Goal: Transaction & Acquisition: Download file/media

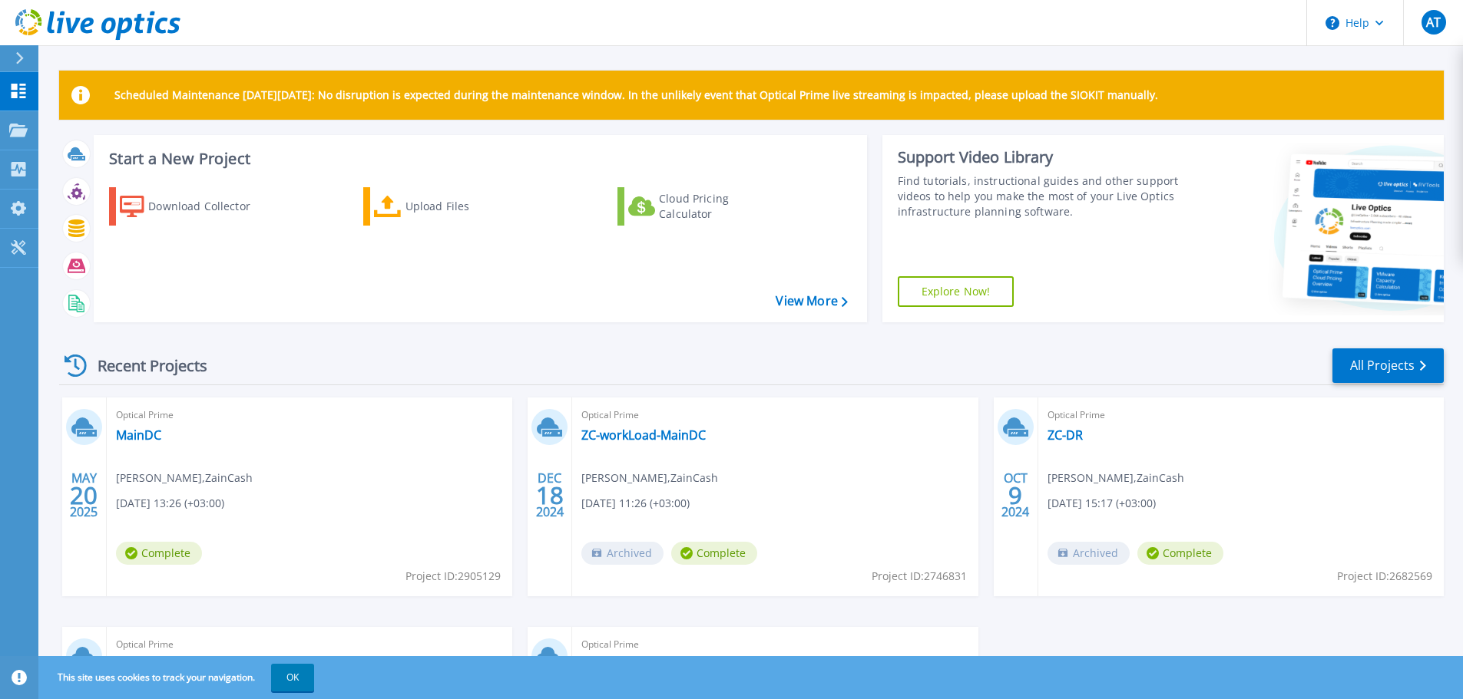
click at [172, 97] on p "Scheduled Maintenance on Monday 22nd September: No disruption is expected durin…" at bounding box center [635, 95] width 1043 height 12
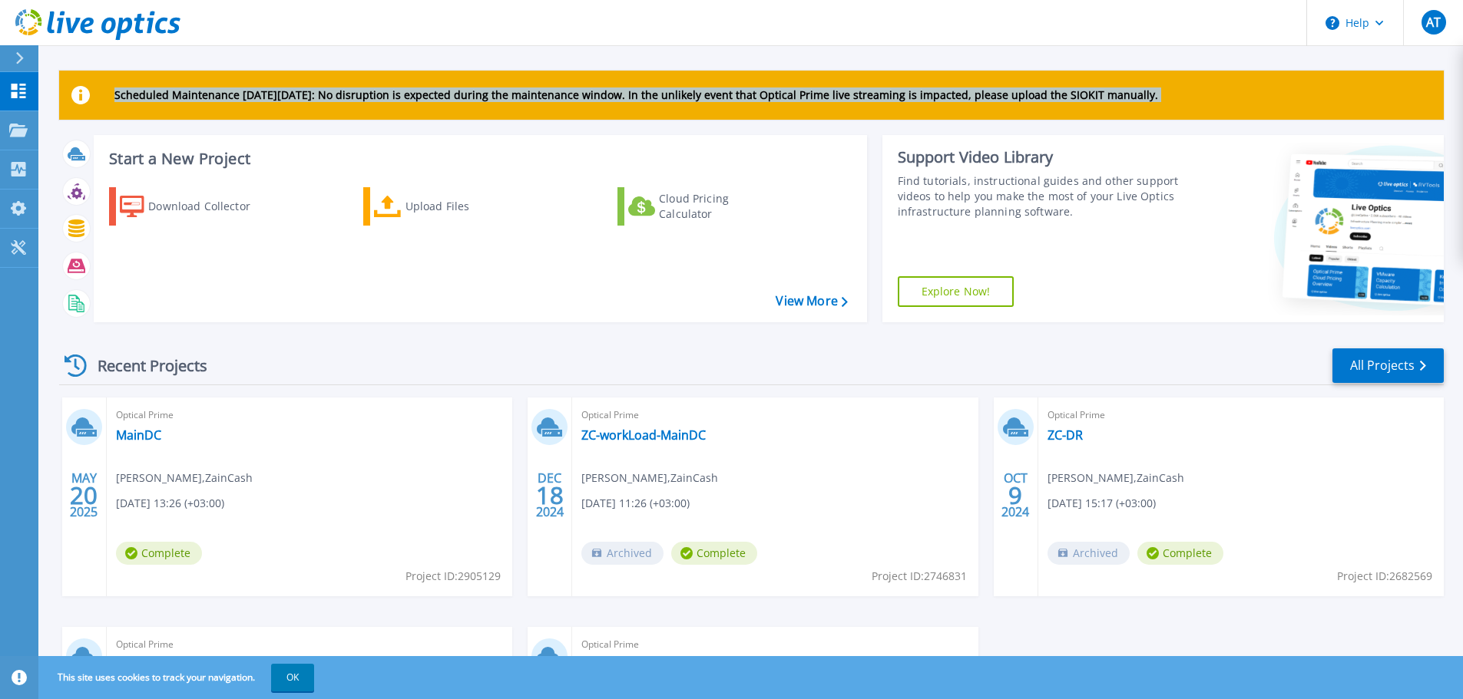
click at [172, 97] on p "Scheduled Maintenance on Monday 22nd September: No disruption is expected durin…" at bounding box center [635, 95] width 1043 height 12
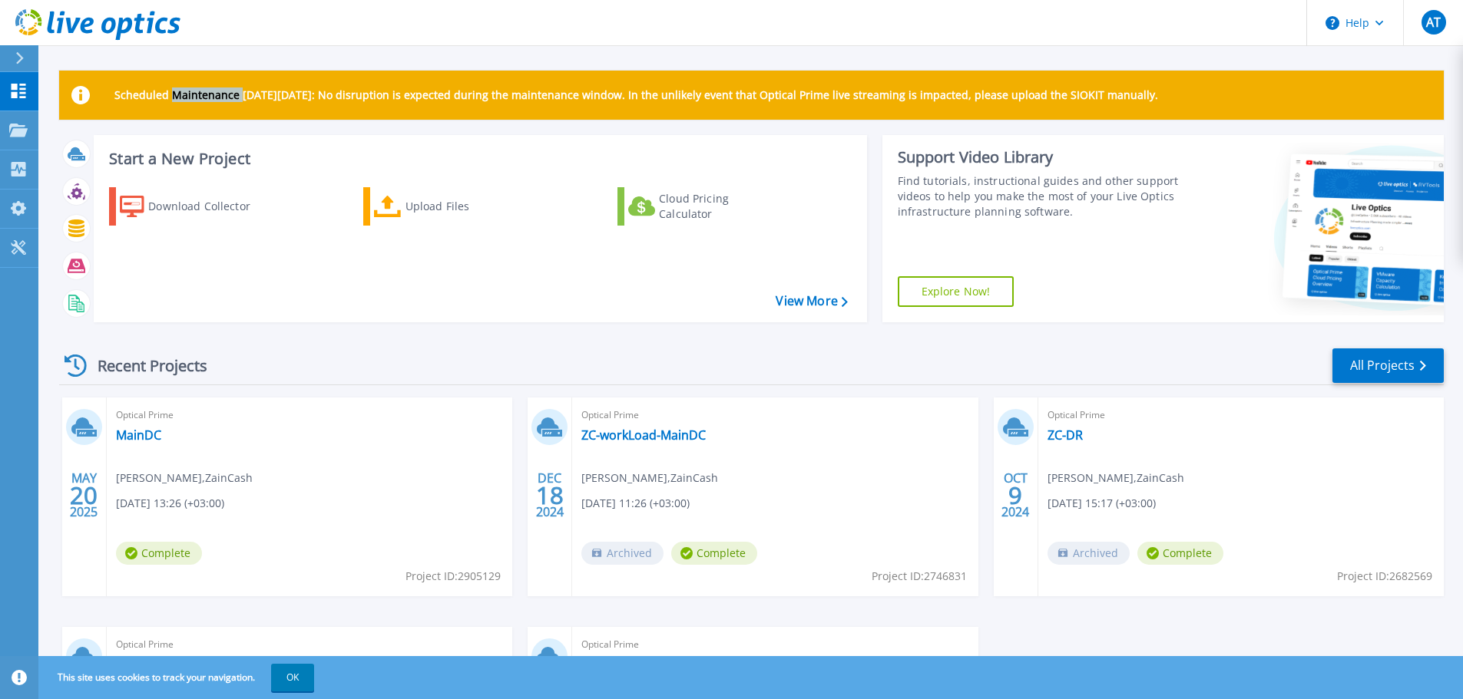
click at [172, 97] on p "Scheduled Maintenance on Monday 22nd September: No disruption is expected durin…" at bounding box center [635, 95] width 1043 height 12
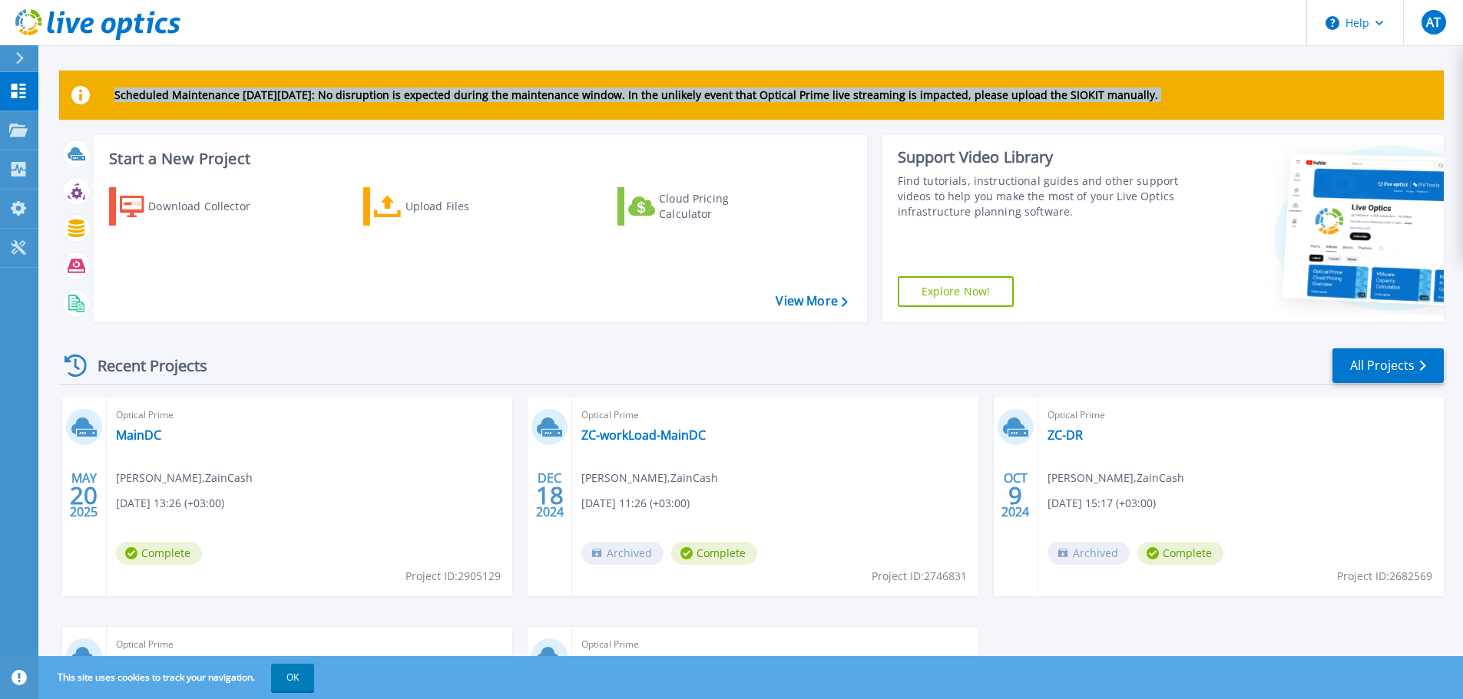
click at [172, 97] on p "Scheduled Maintenance on Monday 22nd September: No disruption is expected durin…" at bounding box center [635, 95] width 1043 height 12
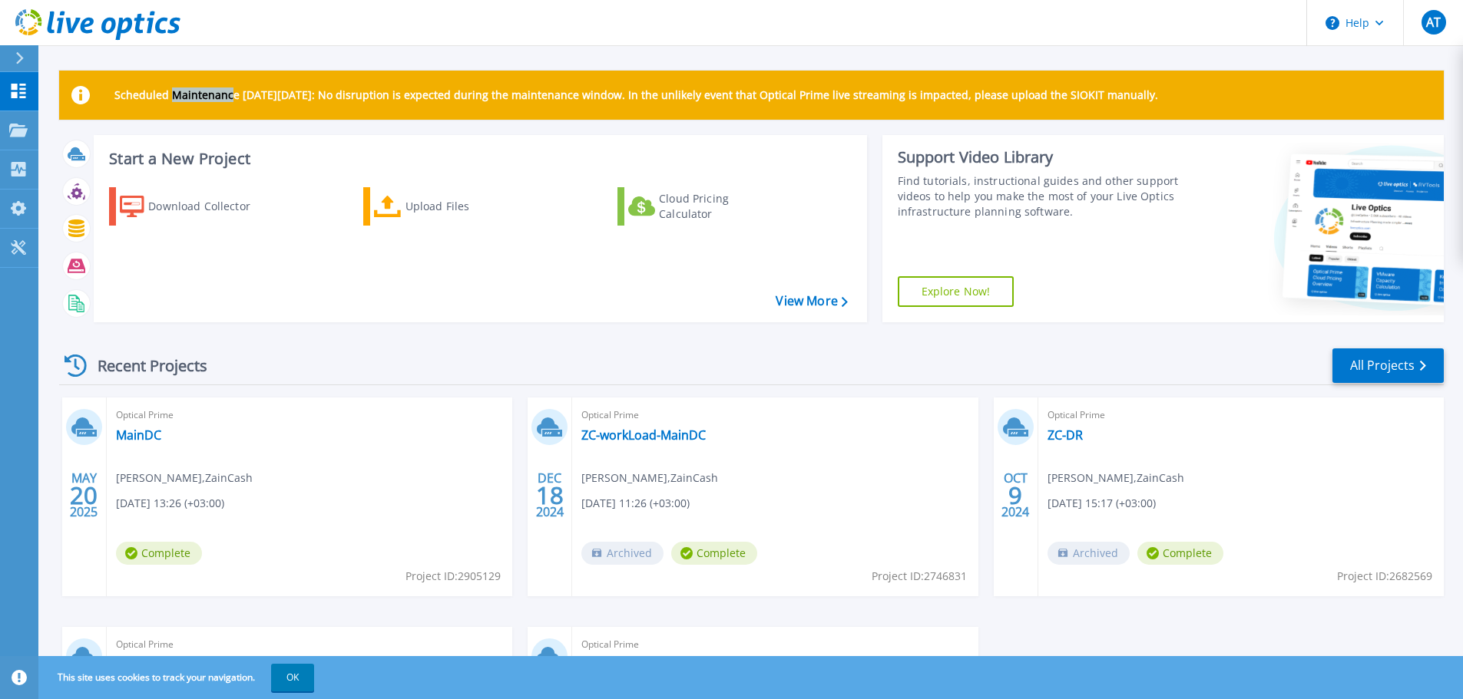
drag, startPoint x: 172, startPoint y: 97, endPoint x: 231, endPoint y: 101, distance: 59.3
click at [231, 101] on p "Scheduled Maintenance on Monday 22nd September: No disruption is expected durin…" at bounding box center [635, 95] width 1043 height 12
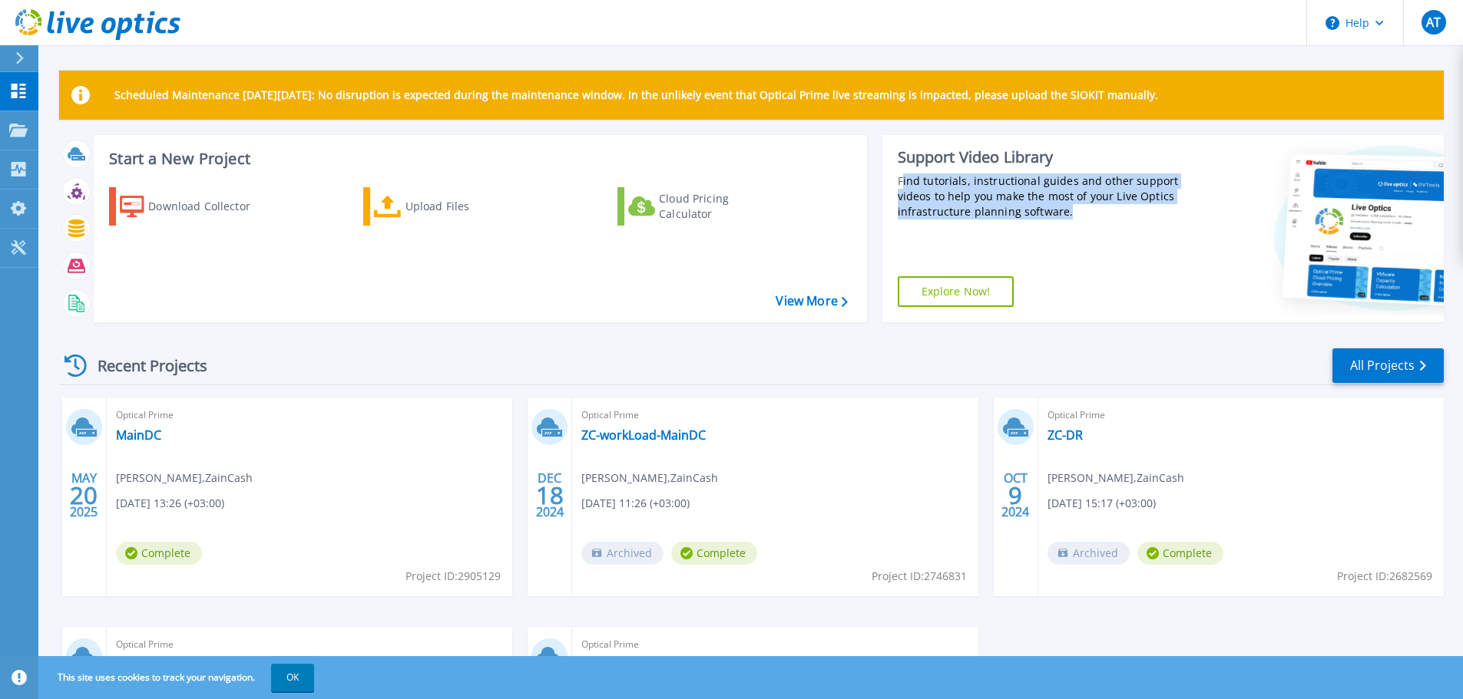
drag, startPoint x: 1090, startPoint y: 220, endPoint x: 924, endPoint y: 170, distance: 173.9
click at [903, 168] on div "Support Video Library Find tutorials, instructional guides and other support vi…" at bounding box center [1033, 228] width 302 height 187
click at [957, 177] on div "Find tutorials, instructional guides and other support videos to help you make …" at bounding box center [1041, 197] width 286 height 46
drag, startPoint x: 1076, startPoint y: 211, endPoint x: 884, endPoint y: 180, distance: 194.4
click at [884, 180] on div "Support Video Library Find tutorials, instructional guides and other support vi…" at bounding box center [1033, 228] width 302 height 187
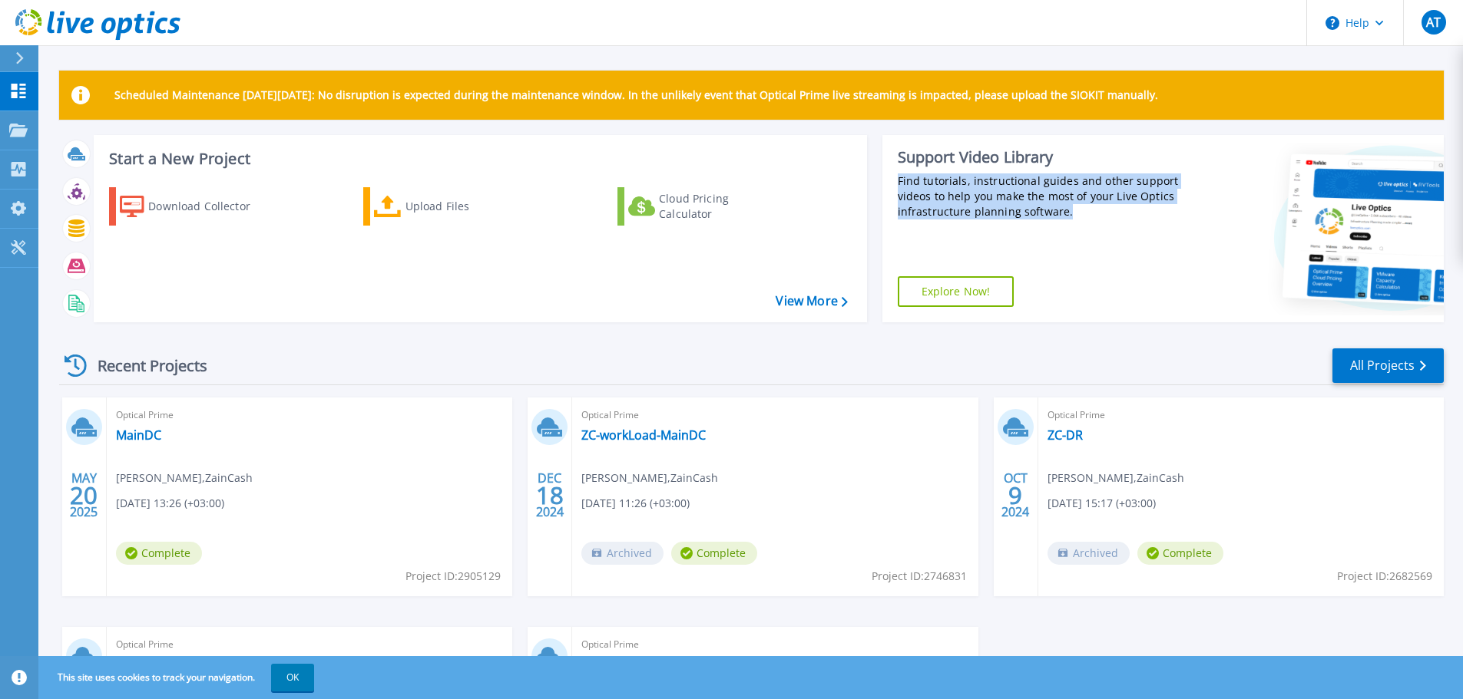
click at [967, 194] on div "Find tutorials, instructional guides and other support videos to help you make …" at bounding box center [1041, 197] width 286 height 46
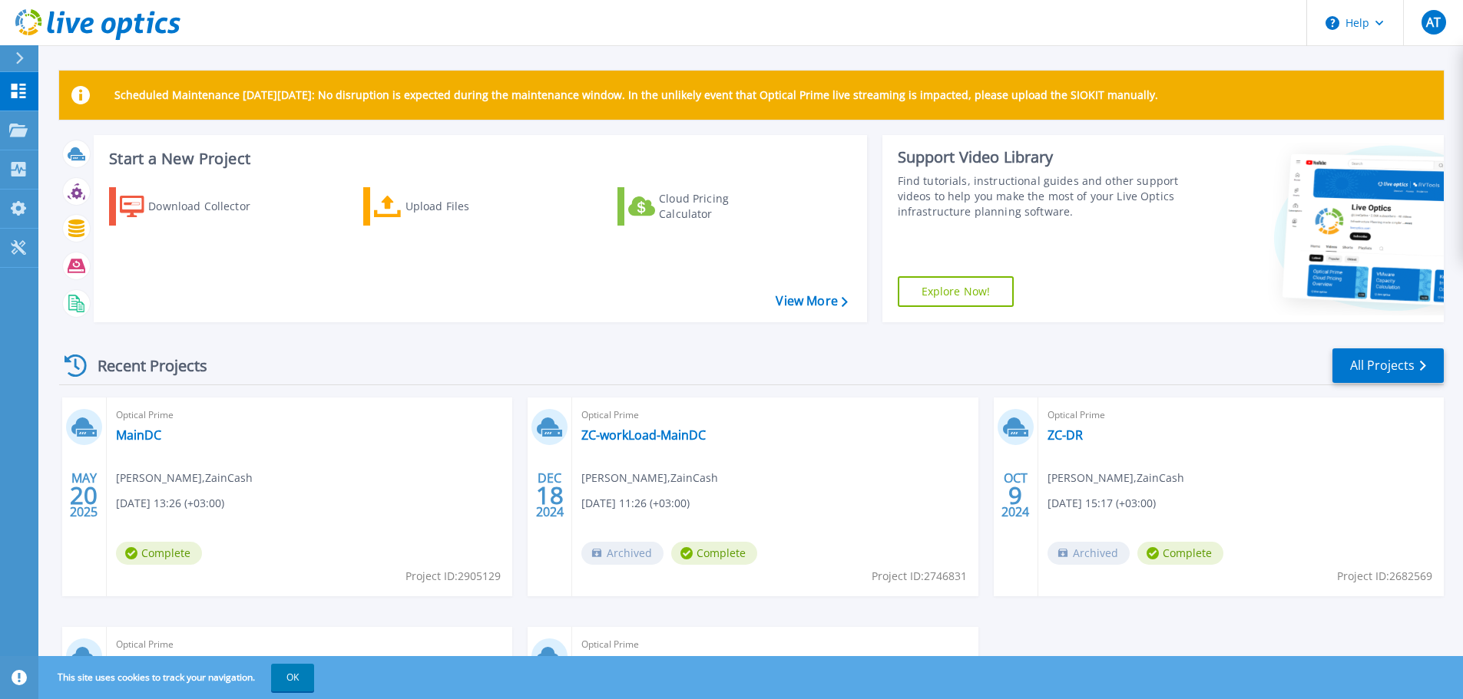
click at [1058, 212] on div "Find tutorials, instructional guides and other support videos to help you make …" at bounding box center [1041, 197] width 286 height 46
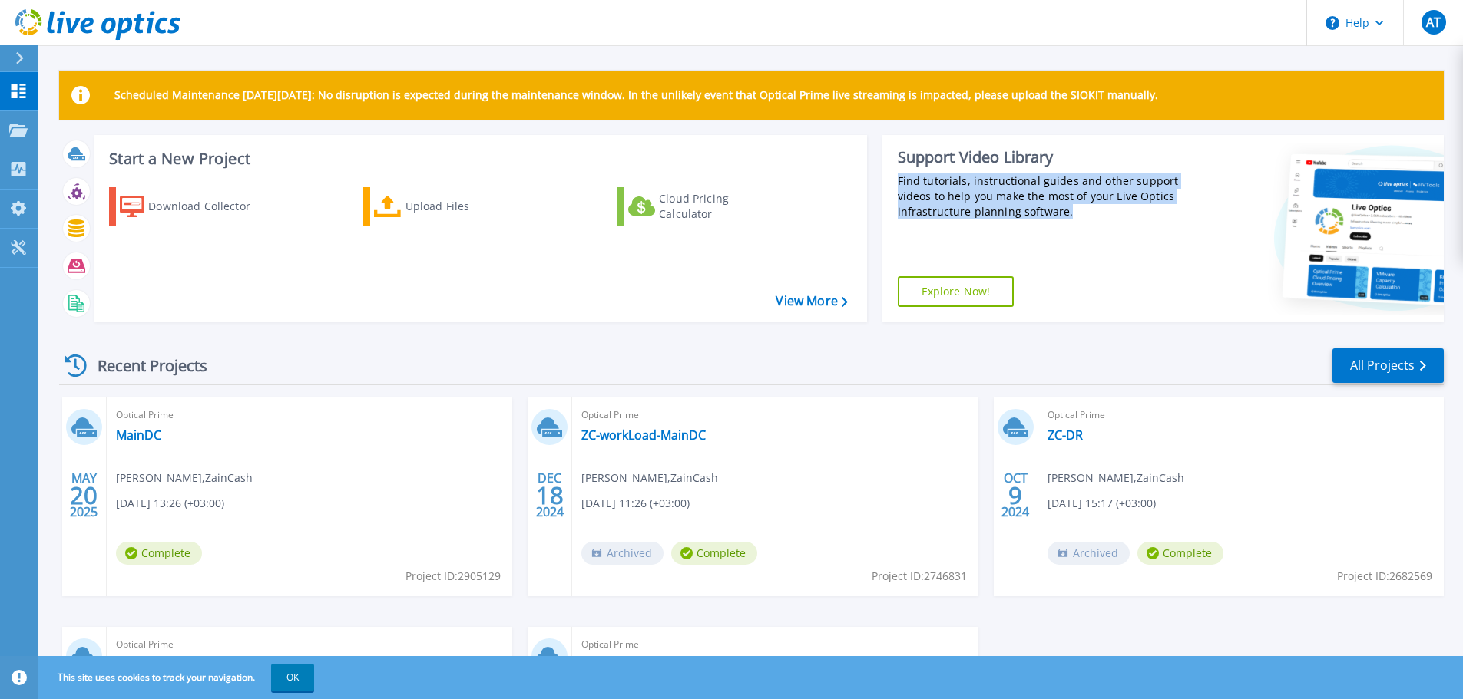
drag, startPoint x: 1075, startPoint y: 211, endPoint x: 890, endPoint y: 180, distance: 187.7
click at [890, 179] on div "Support Video Library Find tutorials, instructional guides and other support vi…" at bounding box center [1033, 228] width 302 height 187
click at [918, 173] on div "Support Video Library Find tutorials, instructional guides and other support vi…" at bounding box center [1041, 183] width 286 height 72
drag, startPoint x: 893, startPoint y: 176, endPoint x: 1057, endPoint y: 214, distance: 168.0
click at [1057, 214] on div "Support Video Library Find tutorials, instructional guides and other support vi…" at bounding box center [1033, 228] width 302 height 187
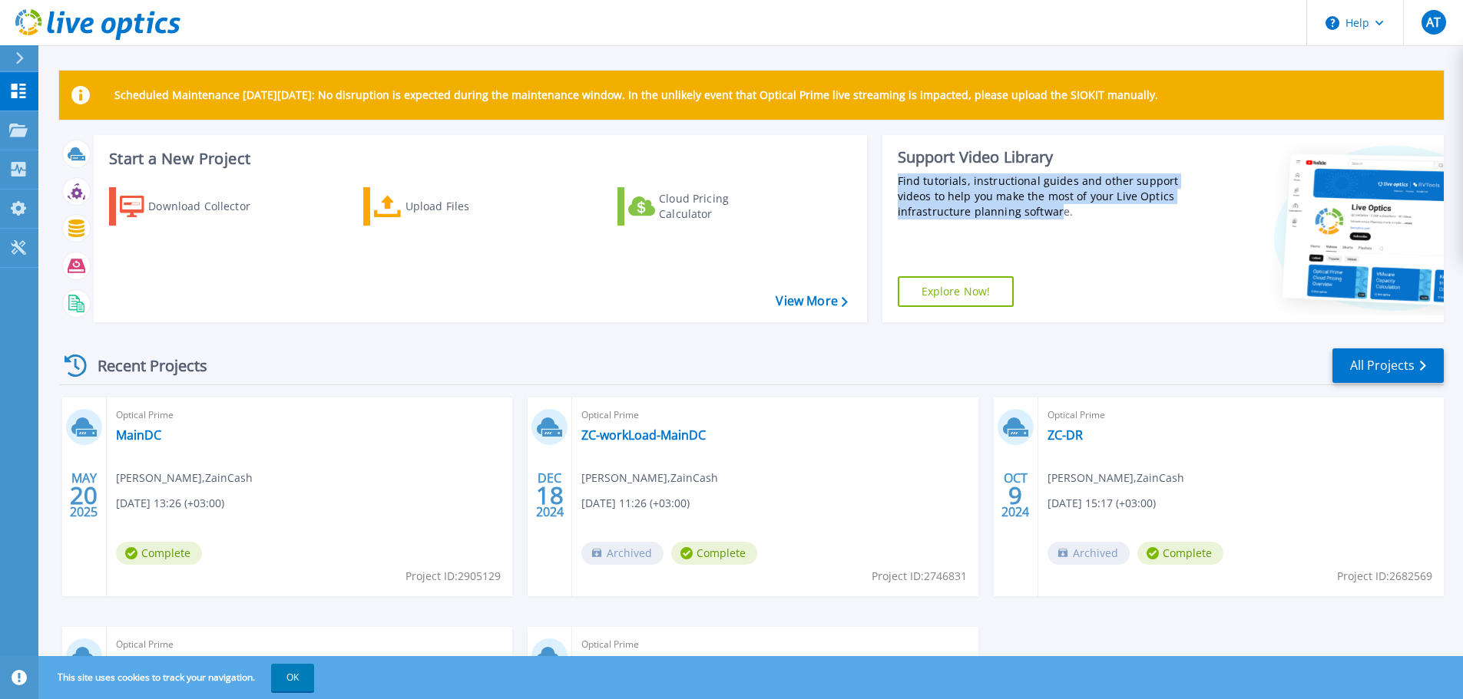
click at [1057, 214] on div "Find tutorials, instructional guides and other support videos to help you make …" at bounding box center [1041, 197] width 286 height 46
drag, startPoint x: 1067, startPoint y: 219, endPoint x: 901, endPoint y: 161, distance: 176.3
click at [901, 161] on div "Support Video Library Find tutorials, instructional guides and other support vi…" at bounding box center [1041, 183] width 286 height 72
click at [914, 174] on div "Find tutorials, instructional guides and other support videos to help you make …" at bounding box center [1041, 197] width 286 height 46
drag, startPoint x: 892, startPoint y: 156, endPoint x: 1070, endPoint y: 220, distance: 188.5
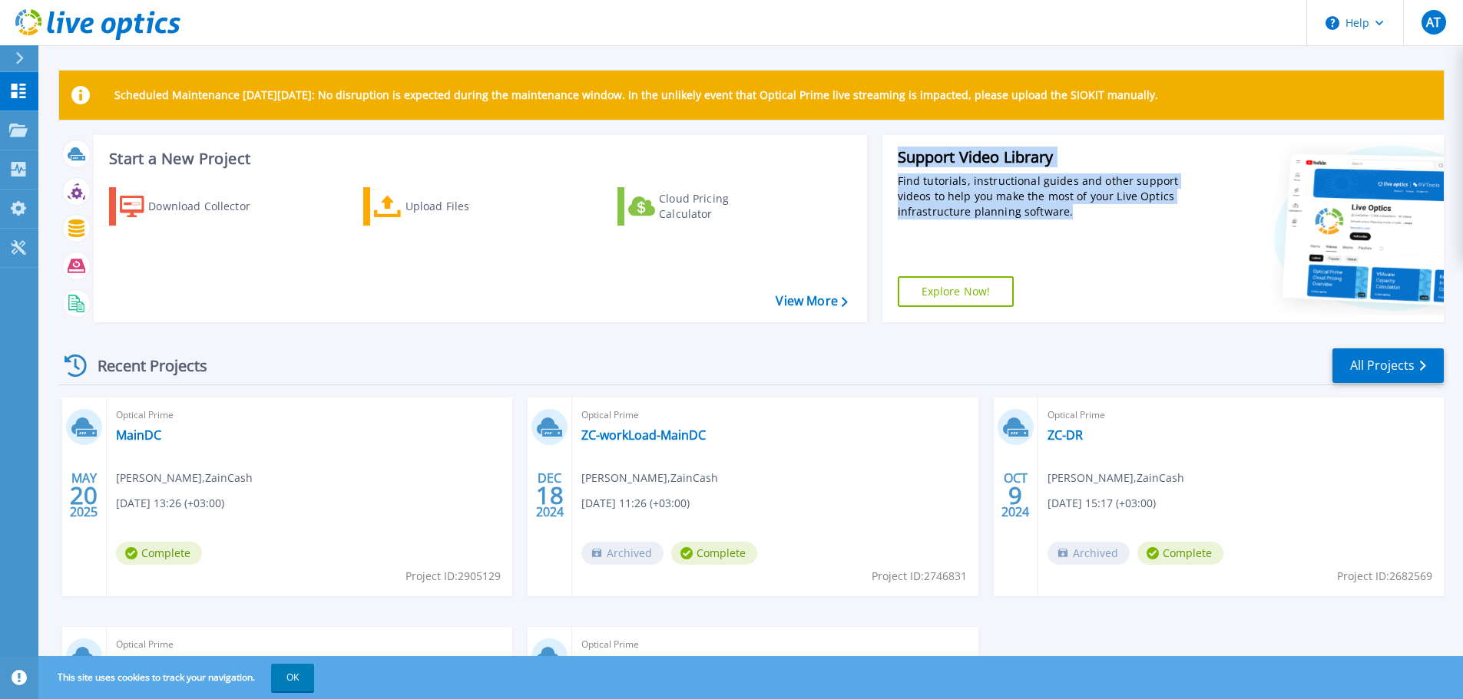
click at [1070, 220] on div "Support Video Library Find tutorials, instructional guides and other support vi…" at bounding box center [1033, 228] width 302 height 187
click at [1060, 193] on div "Find tutorials, instructional guides and other support videos to help you make …" at bounding box center [1041, 197] width 286 height 46
drag, startPoint x: 1072, startPoint y: 216, endPoint x: 859, endPoint y: 166, distance: 218.5
click at [858, 167] on div "Start a New Project Download Collector Upload Files Cloud Pricing Calculator Vi…" at bounding box center [751, 235] width 1384 height 200
click at [950, 179] on div "Find tutorials, instructional guides and other support videos to help you make …" at bounding box center [1041, 197] width 286 height 46
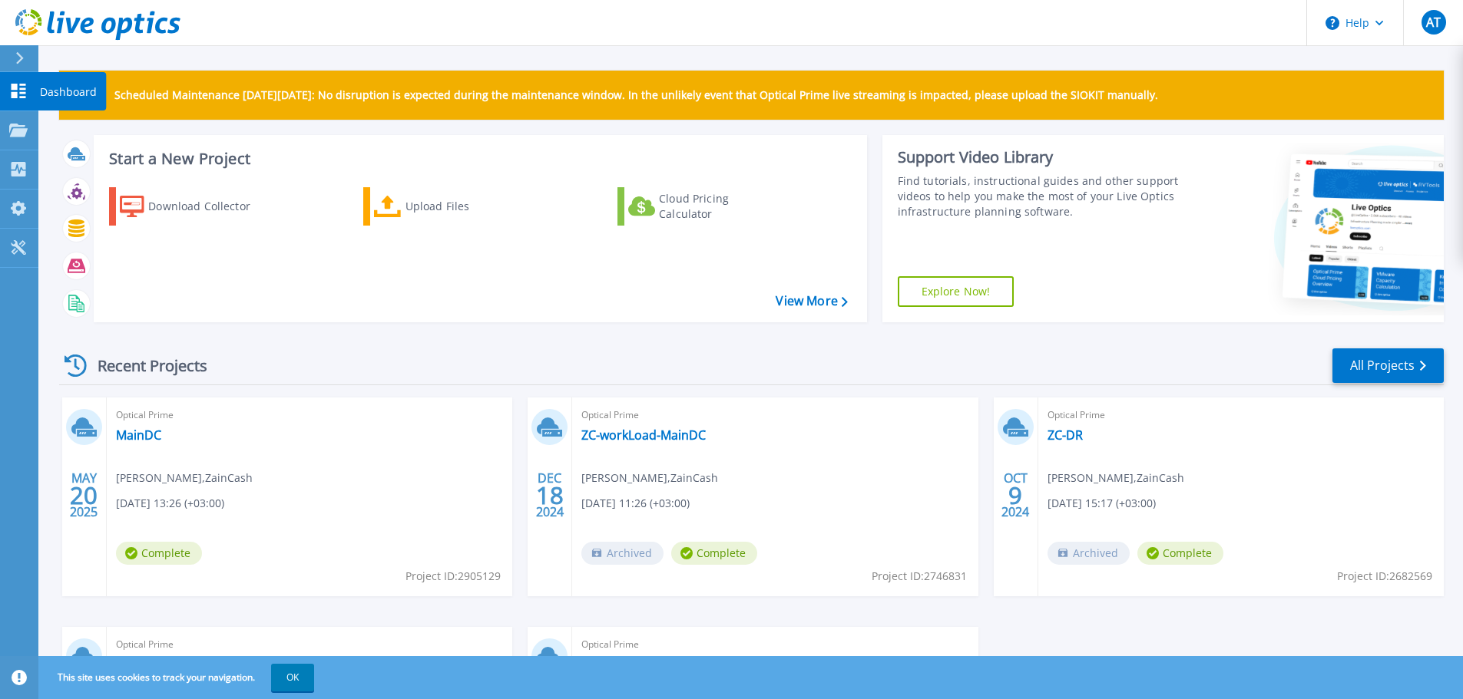
click at [16, 68] on div at bounding box center [26, 58] width 25 height 26
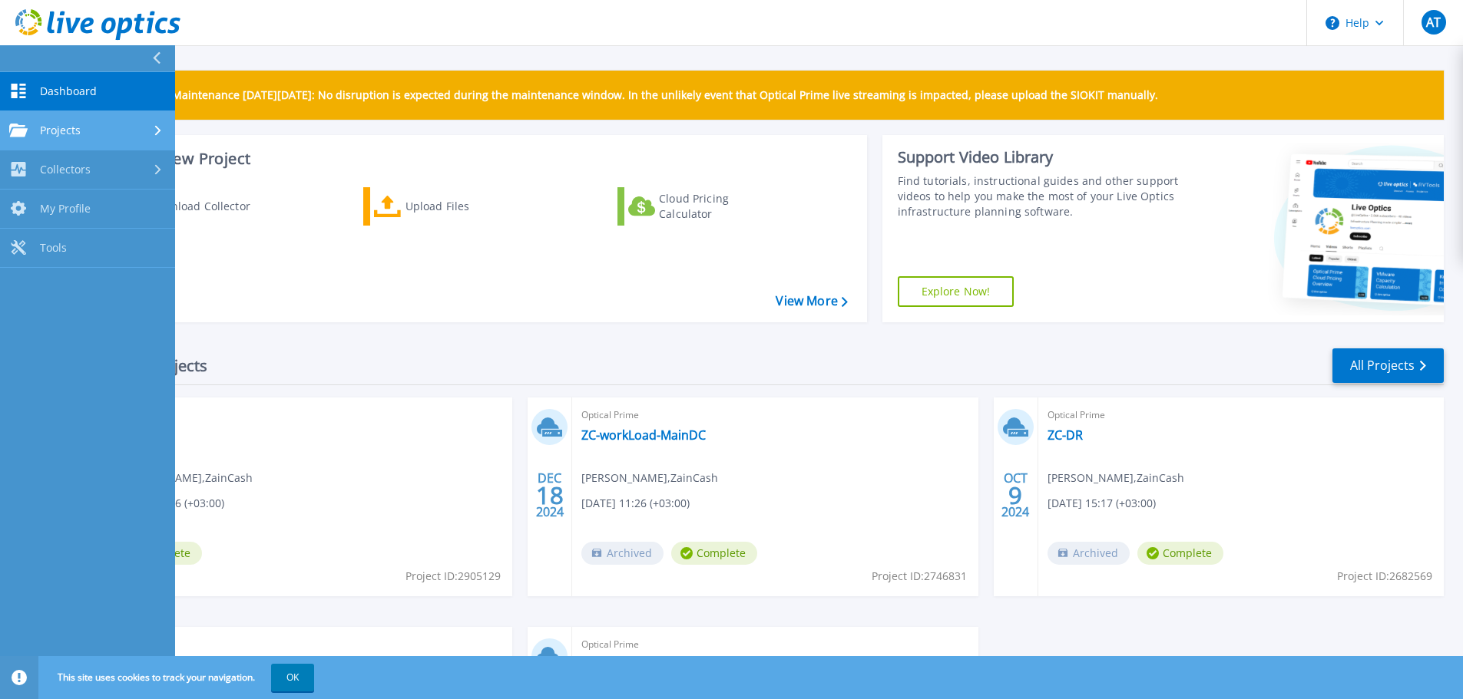
click at [147, 127] on div "Projects" at bounding box center [87, 131] width 157 height 14
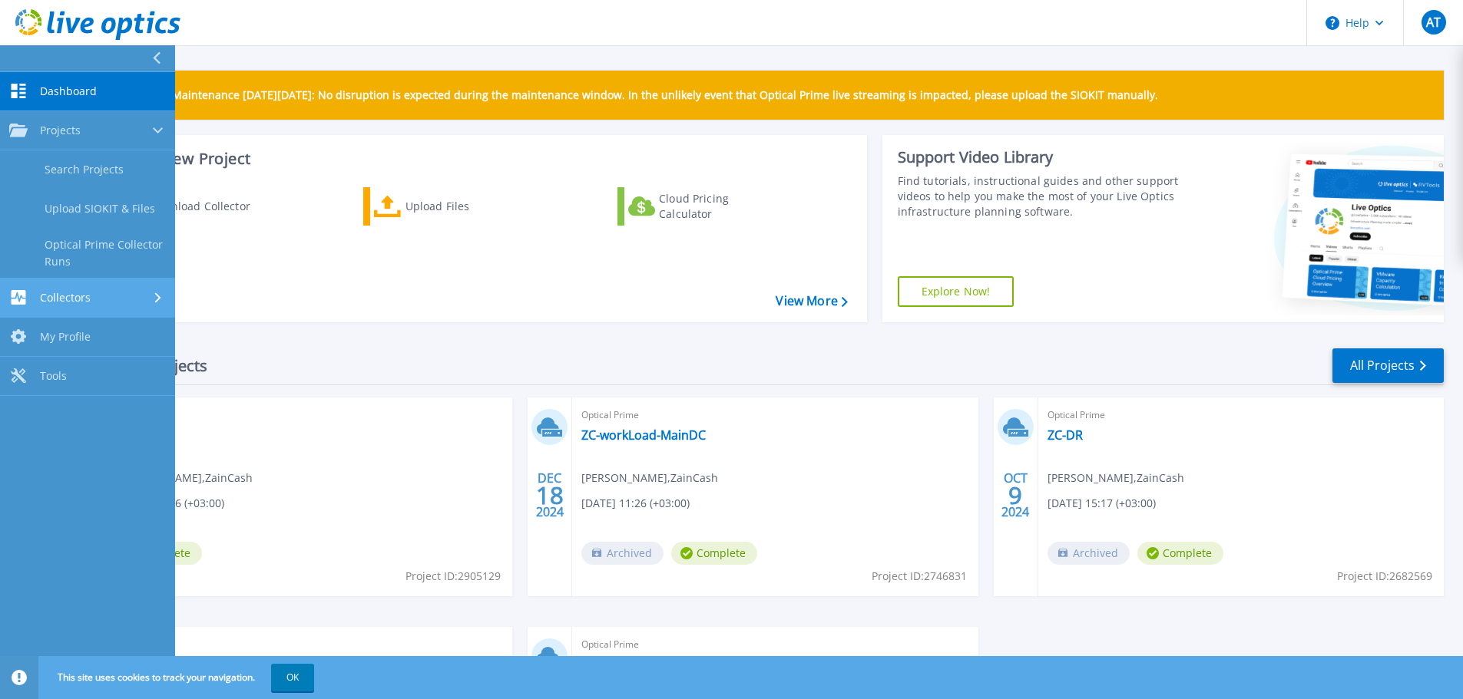
click at [127, 303] on div "Collectors" at bounding box center [87, 297] width 157 height 15
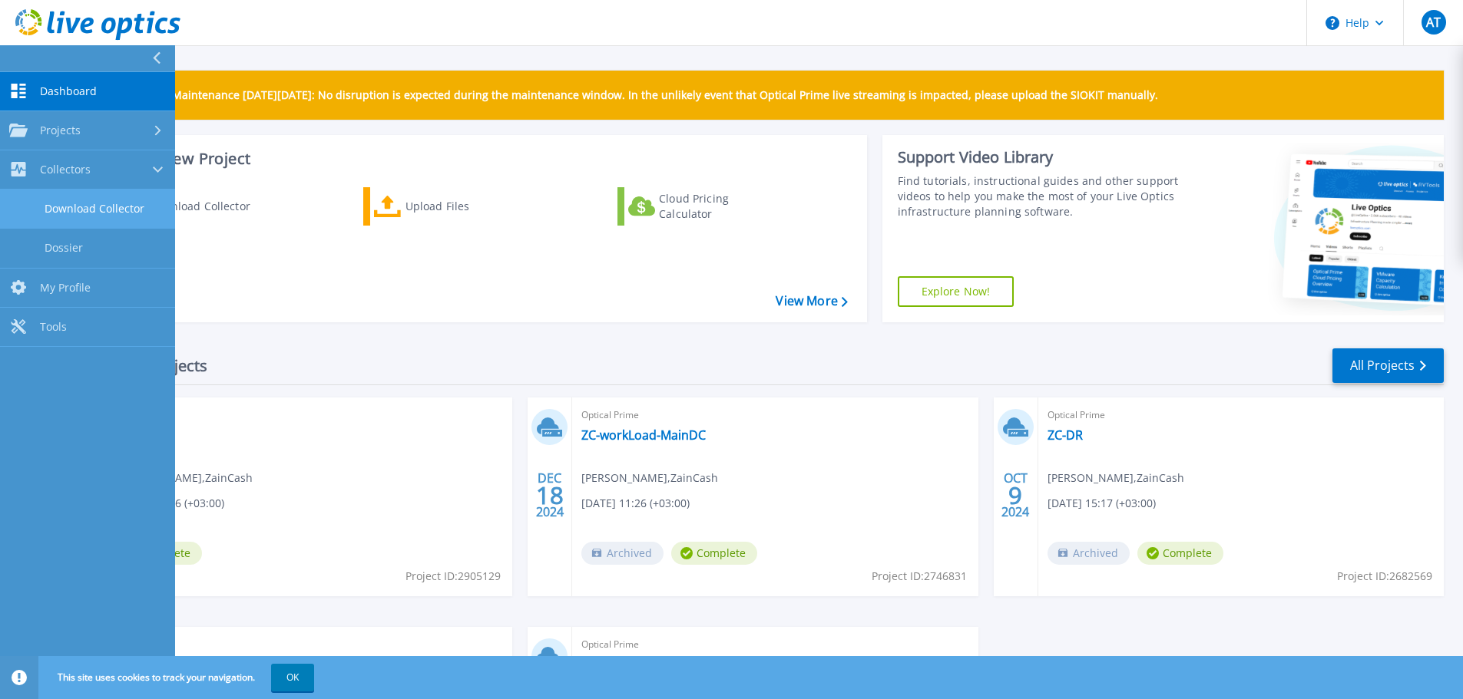
click at [104, 207] on link "Download Collector" at bounding box center [87, 209] width 175 height 39
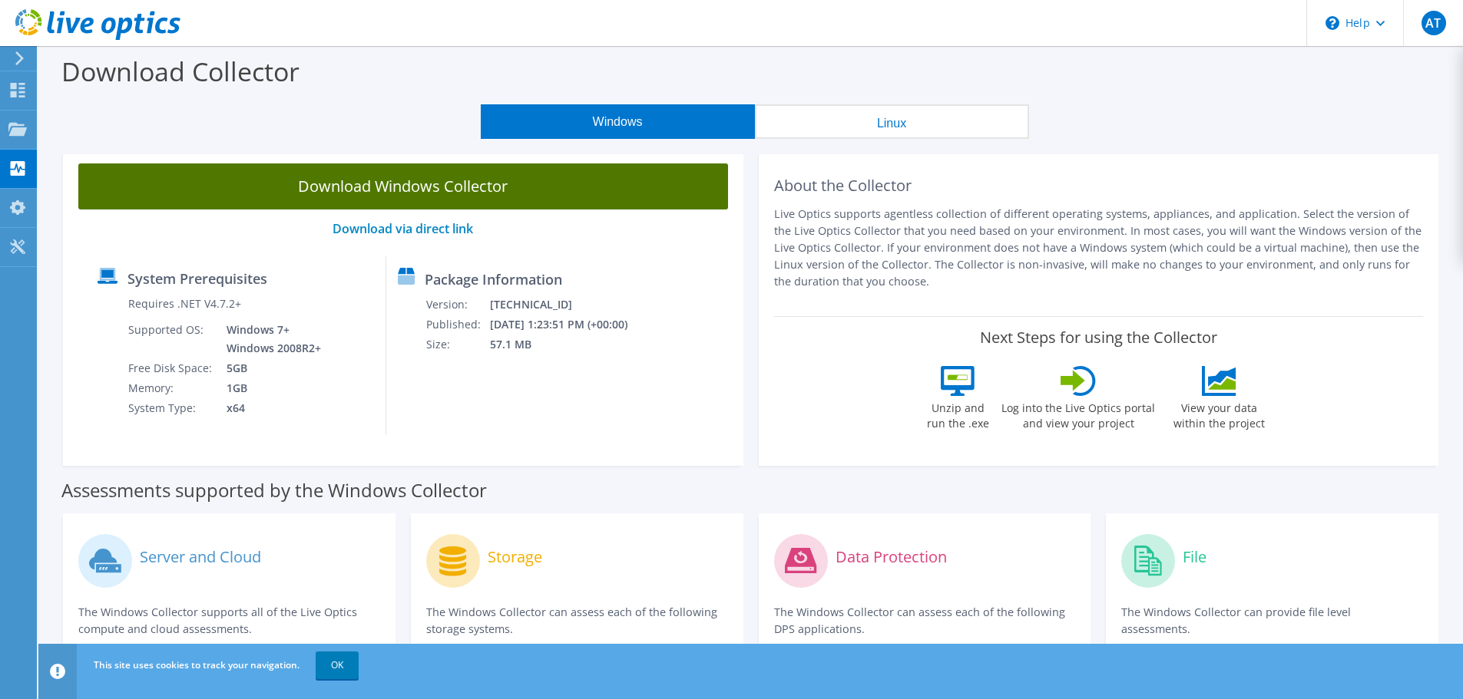
click at [466, 181] on link "Download Windows Collector" at bounding box center [403, 187] width 650 height 46
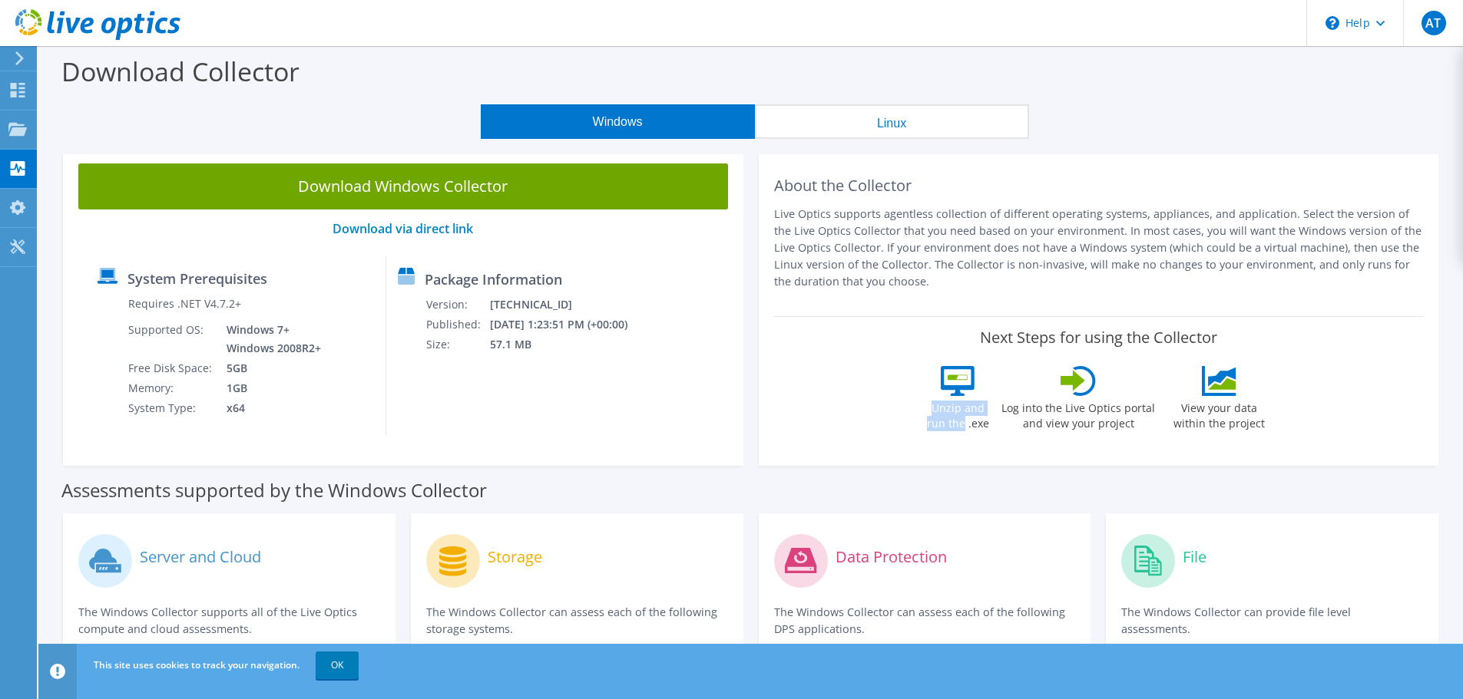
drag, startPoint x: 951, startPoint y: 408, endPoint x: 964, endPoint y: 428, distance: 23.9
click at [964, 428] on div "Unzip and run the .exe" at bounding box center [957, 402] width 71 height 73
click at [964, 428] on label "Unzip and run the .exe" at bounding box center [957, 413] width 71 height 35
drag, startPoint x: 974, startPoint y: 428, endPoint x: 991, endPoint y: 428, distance: 16.9
click at [975, 428] on label "Unzip and run the .exe" at bounding box center [957, 413] width 71 height 35
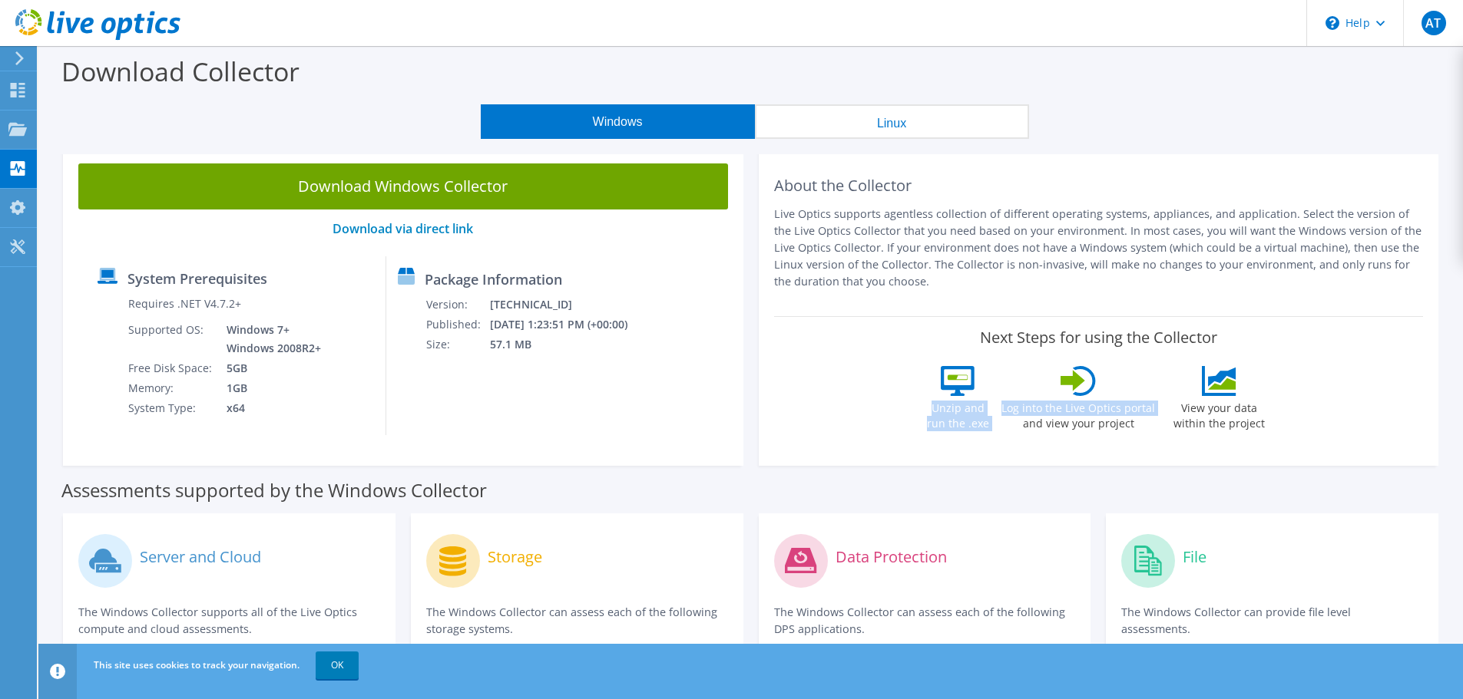
drag, startPoint x: 997, startPoint y: 428, endPoint x: 939, endPoint y: 389, distance: 70.1
click at [940, 391] on div "Unzip and run the .exe Log into the Live Optics portal and view your project Vi…" at bounding box center [1098, 408] width 352 height 84
click at [940, 385] on div "Unzip and run the .exe" at bounding box center [957, 402] width 71 height 73
click at [427, 233] on link "Download via direct link" at bounding box center [402, 228] width 141 height 17
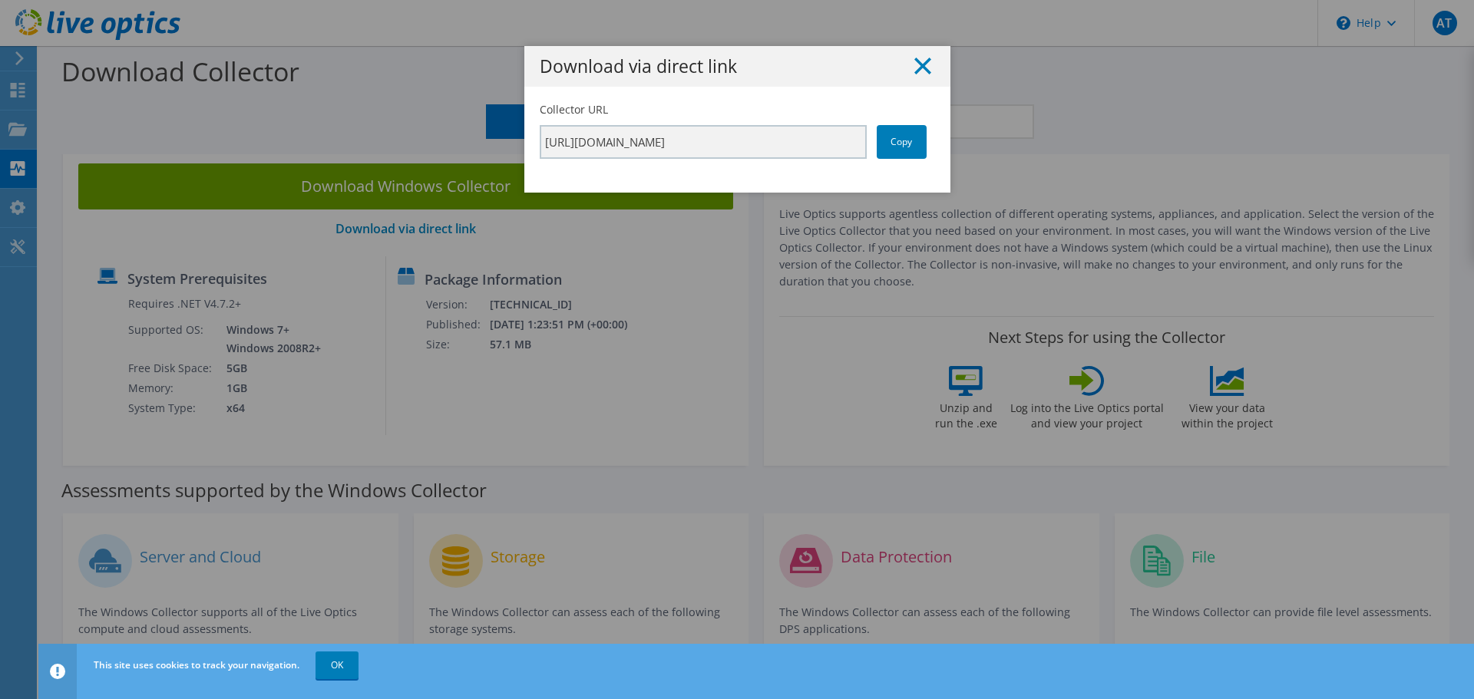
click at [915, 62] on icon at bounding box center [922, 66] width 17 height 17
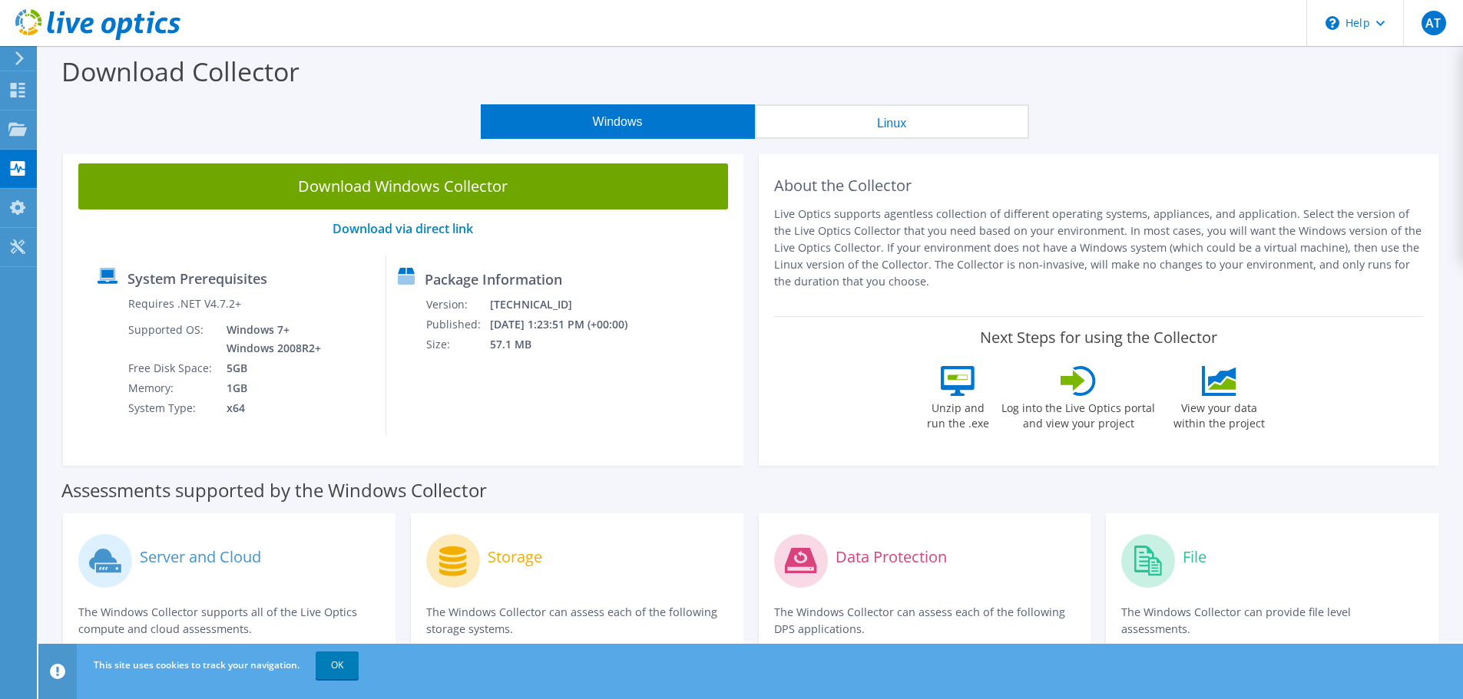
click at [236, 369] on td "5GB" at bounding box center [269, 369] width 109 height 20
click at [227, 392] on td "1GB" at bounding box center [269, 389] width 109 height 20
click at [240, 409] on td "x64" at bounding box center [269, 408] width 109 height 20
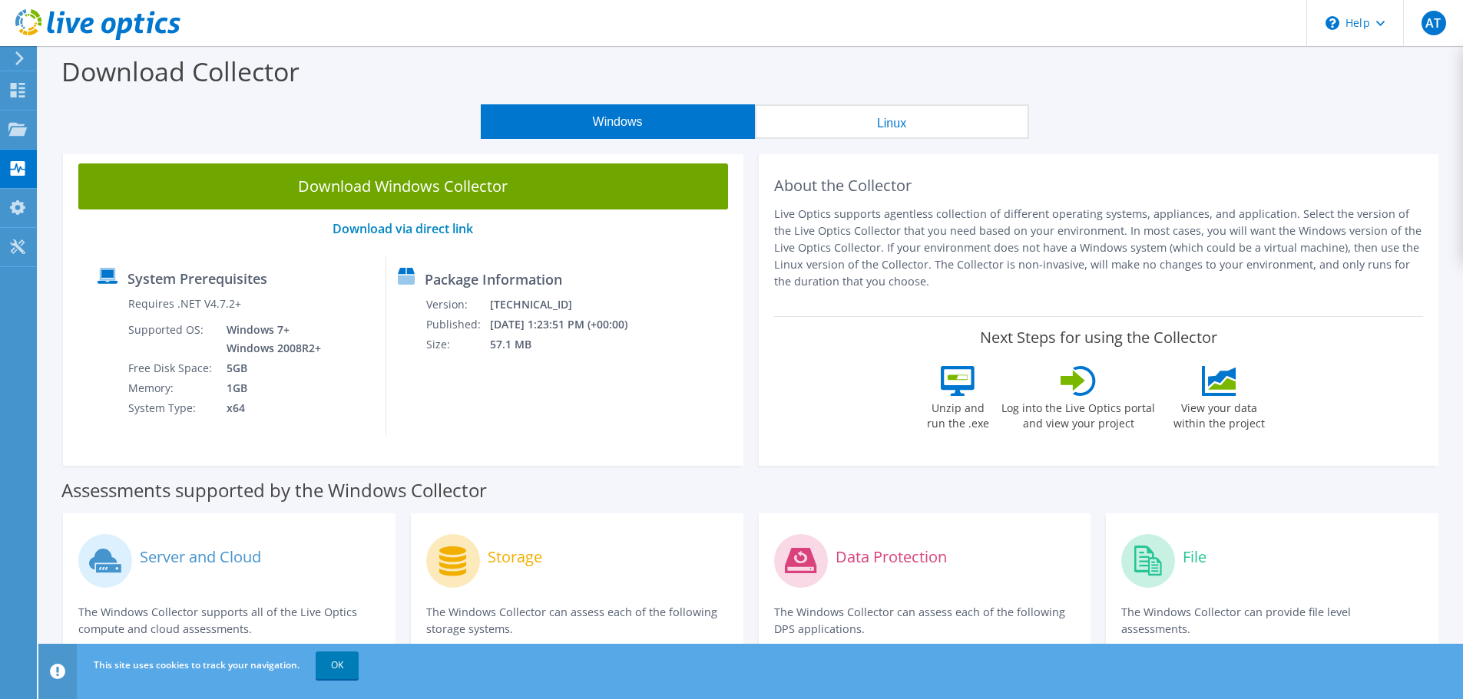
click at [241, 409] on td "x64" at bounding box center [269, 408] width 109 height 20
click at [518, 291] on div "Package Information Version: [TECHNICAL_ID] Published: [DATE] 1:23:51 PM (+00:0…" at bounding box center [509, 345] width 246 height 179
drag, startPoint x: 485, startPoint y: 325, endPoint x: 453, endPoint y: 299, distance: 41.5
click at [445, 299] on tbody "Version: [TECHNICAL_ID] Published: [DATE] 1:23:51 PM (+00:00) Size: 57.1 MB" at bounding box center [536, 325] width 223 height 60
click at [459, 303] on td "Version:" at bounding box center [457, 305] width 64 height 20
